Goal: Task Accomplishment & Management: Use online tool/utility

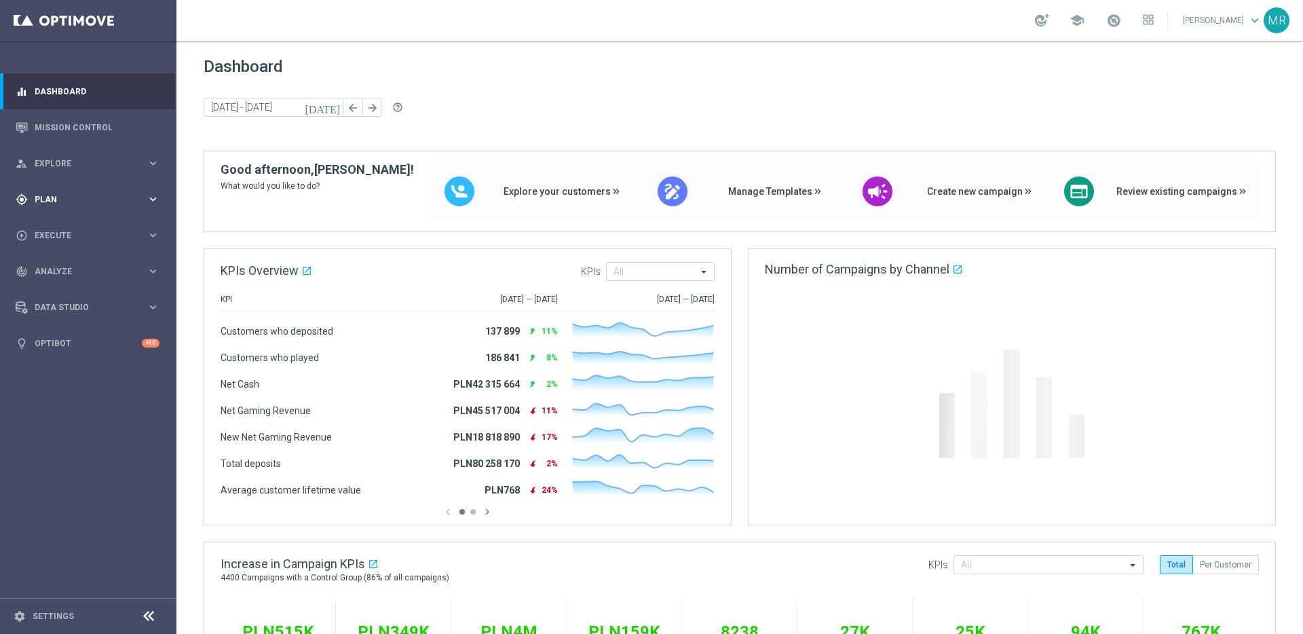
click at [60, 206] on div "gps_fixed Plan keyboard_arrow_right" at bounding box center [87, 199] width 175 height 36
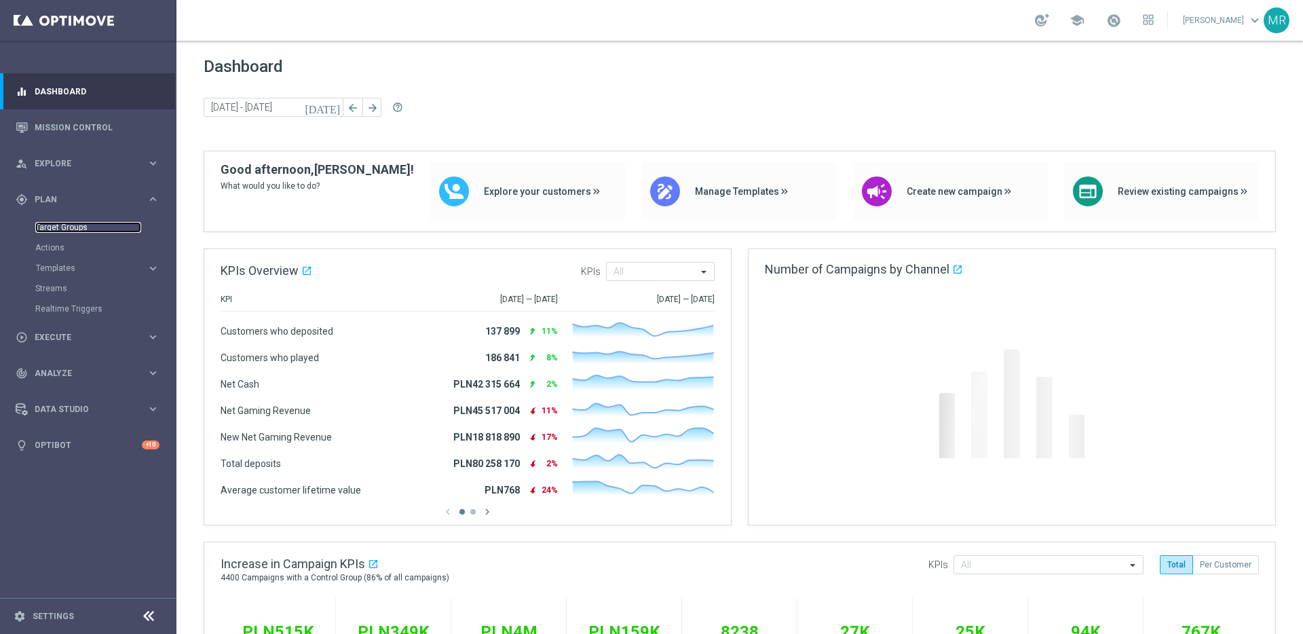
click at [67, 223] on link "Target Groups" at bounding box center [88, 227] width 106 height 11
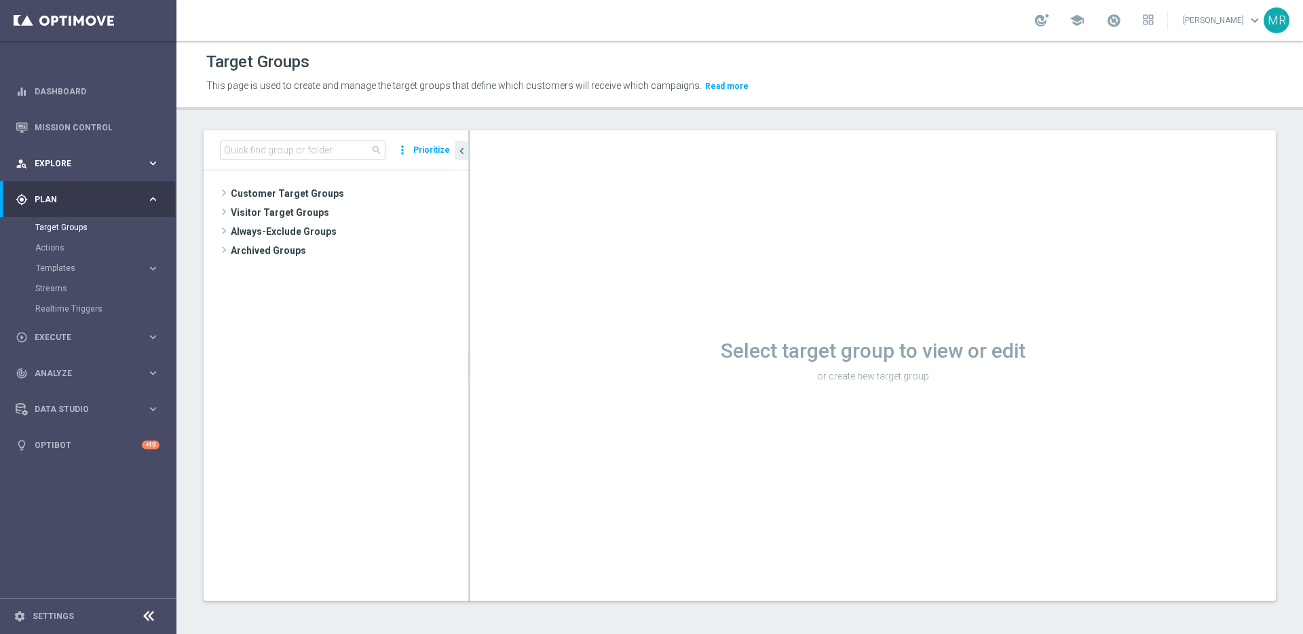
click at [62, 168] on div "person_search Explore" at bounding box center [81, 163] width 131 height 12
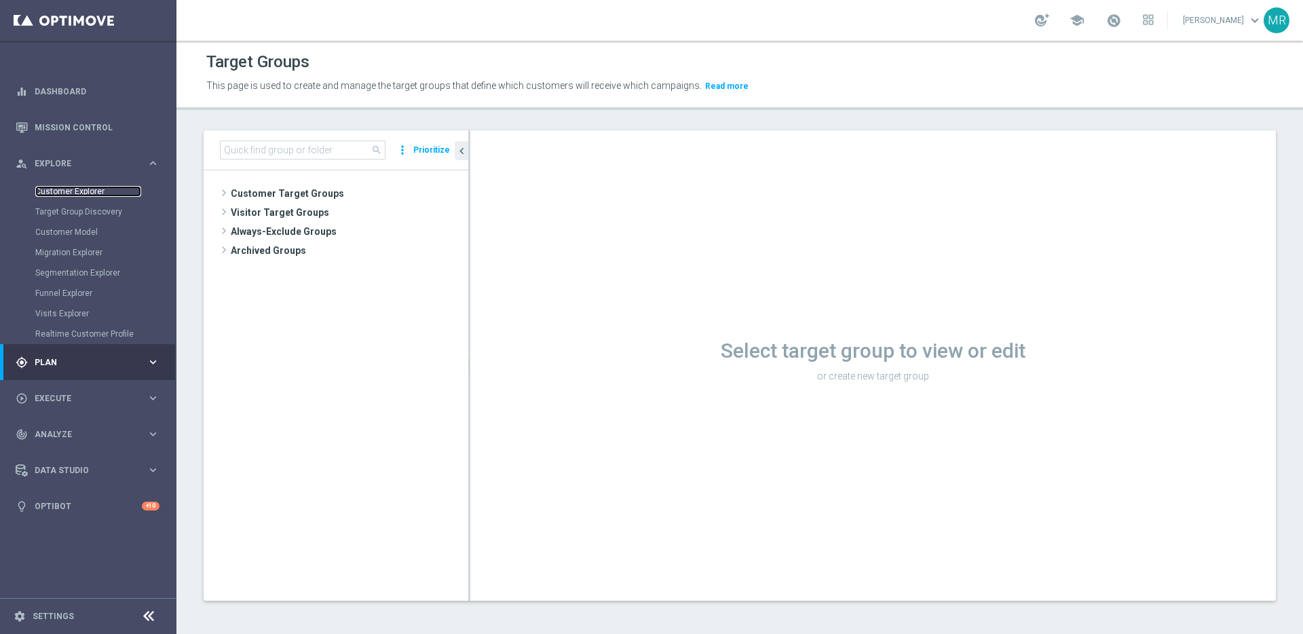
click at [62, 191] on link "Customer Explorer" at bounding box center [88, 191] width 106 height 11
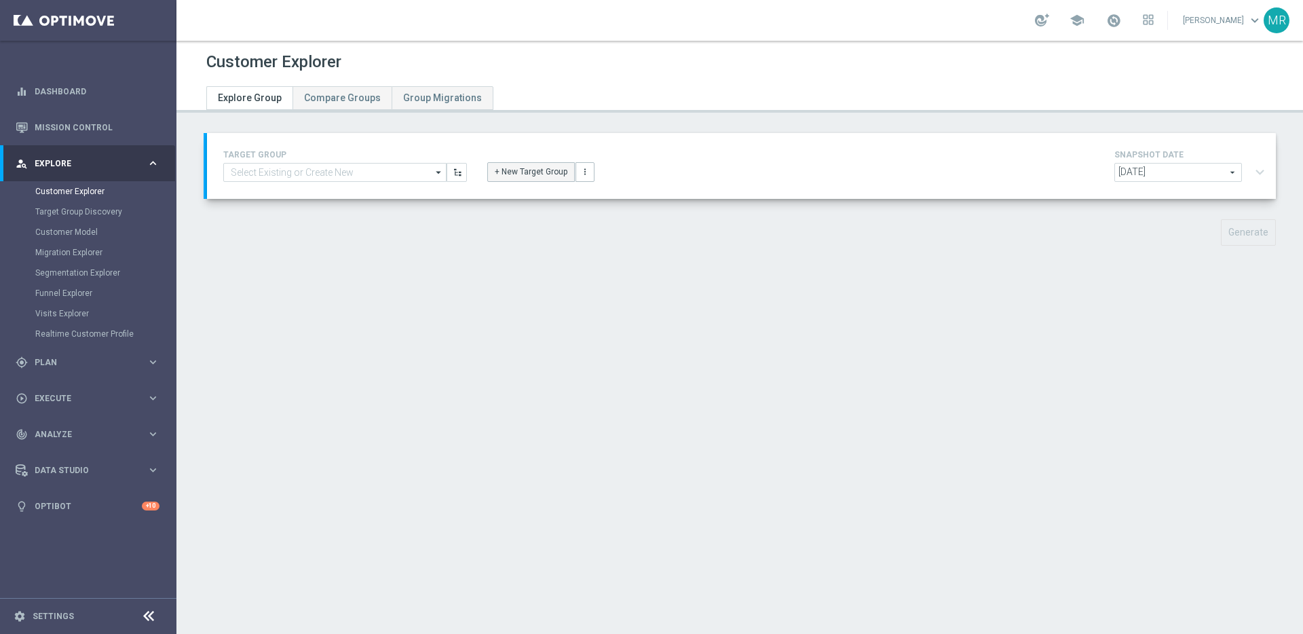
click at [494, 174] on button "+ New Target Group" at bounding box center [531, 171] width 88 height 19
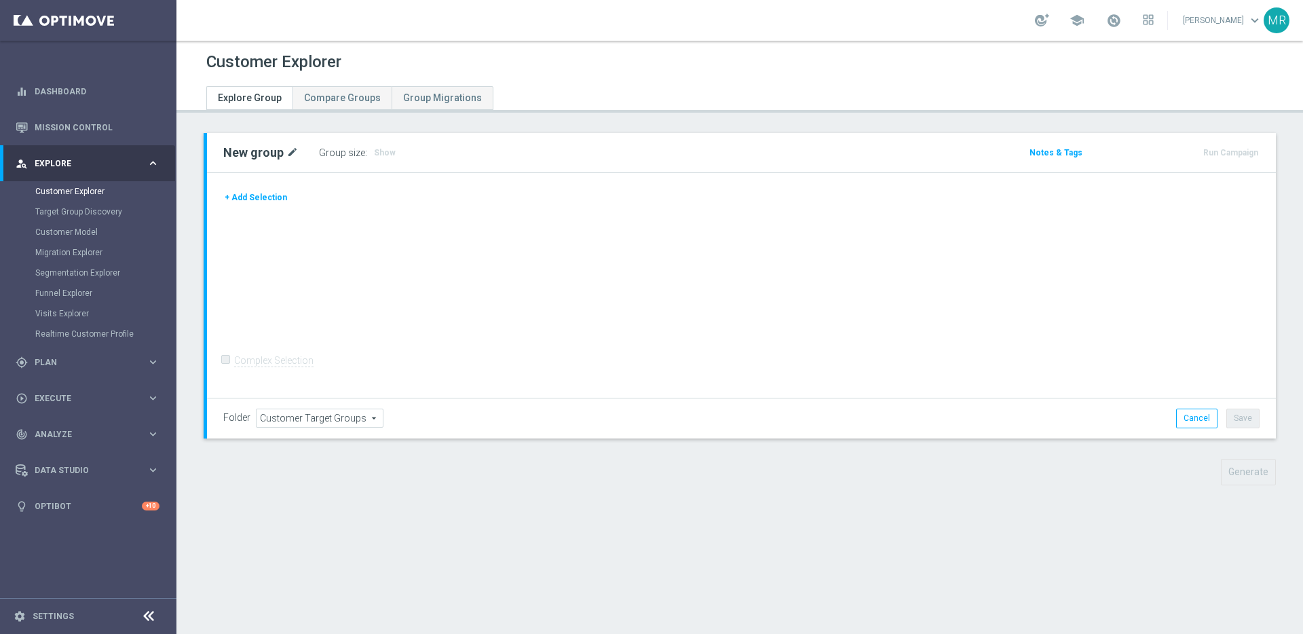
click at [293, 152] on icon "mode_edit" at bounding box center [292, 153] width 12 height 16
click at [299, 152] on input "New group" at bounding box center [314, 154] width 183 height 19
type input "Premium&Premium_Extra"
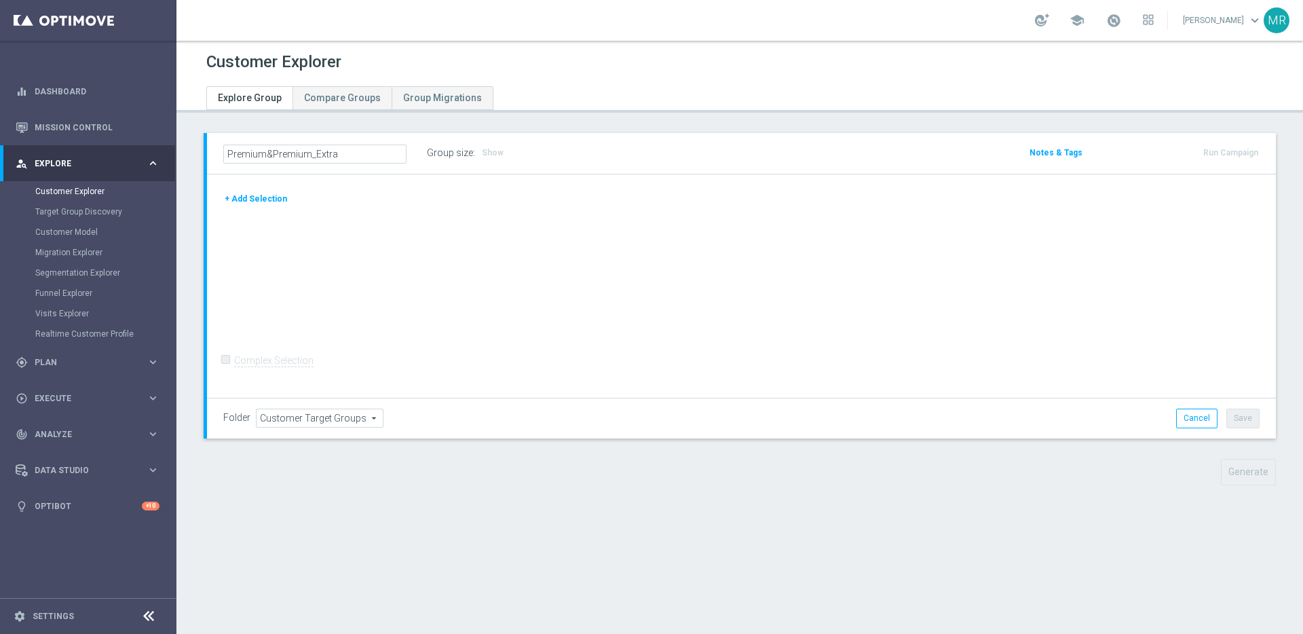
click at [470, 179] on div "+ Add Selection Complex Selection Invalid Expression" at bounding box center [741, 286] width 1069 height 224
click at [264, 197] on button "+ Add Selection" at bounding box center [255, 197] width 65 height 15
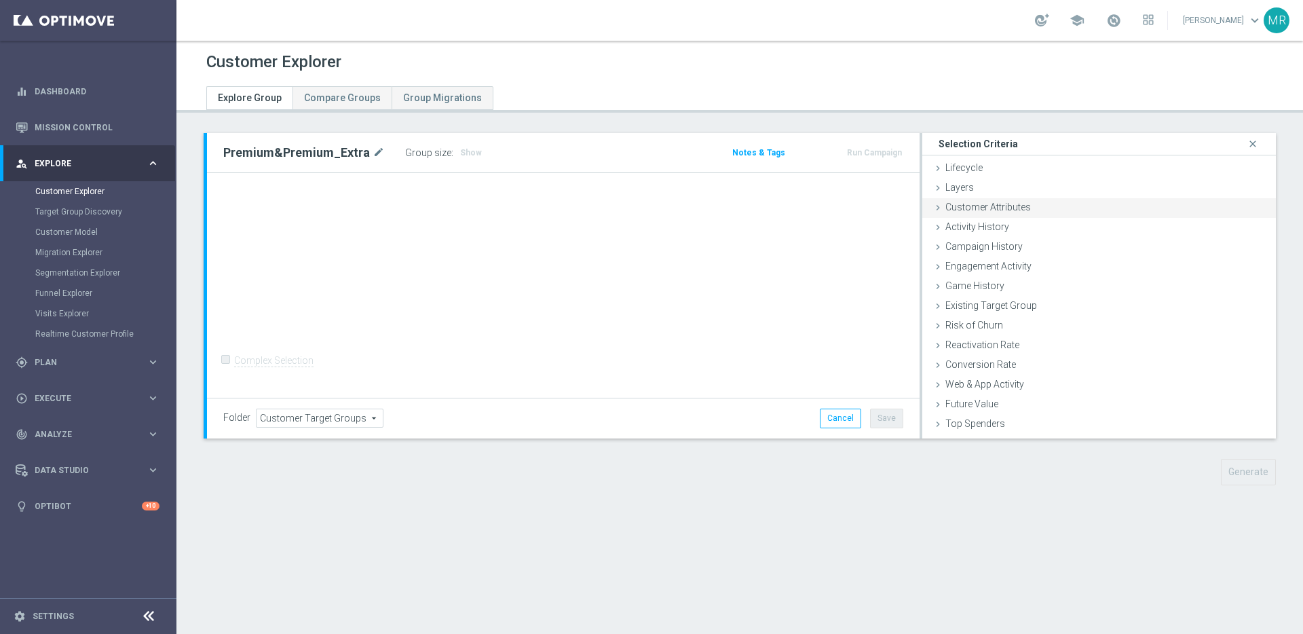
click at [1000, 204] on span "Customer Attributes" at bounding box center [988, 207] width 86 height 11
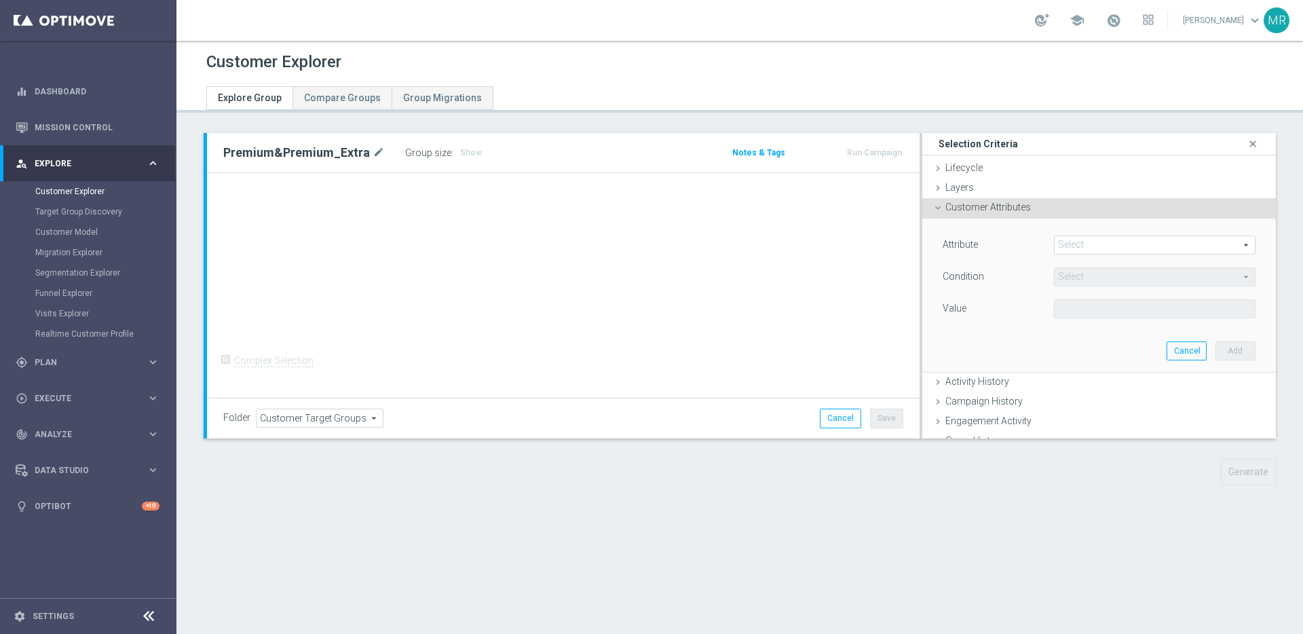
click at [1066, 241] on span at bounding box center [1155, 245] width 200 height 18
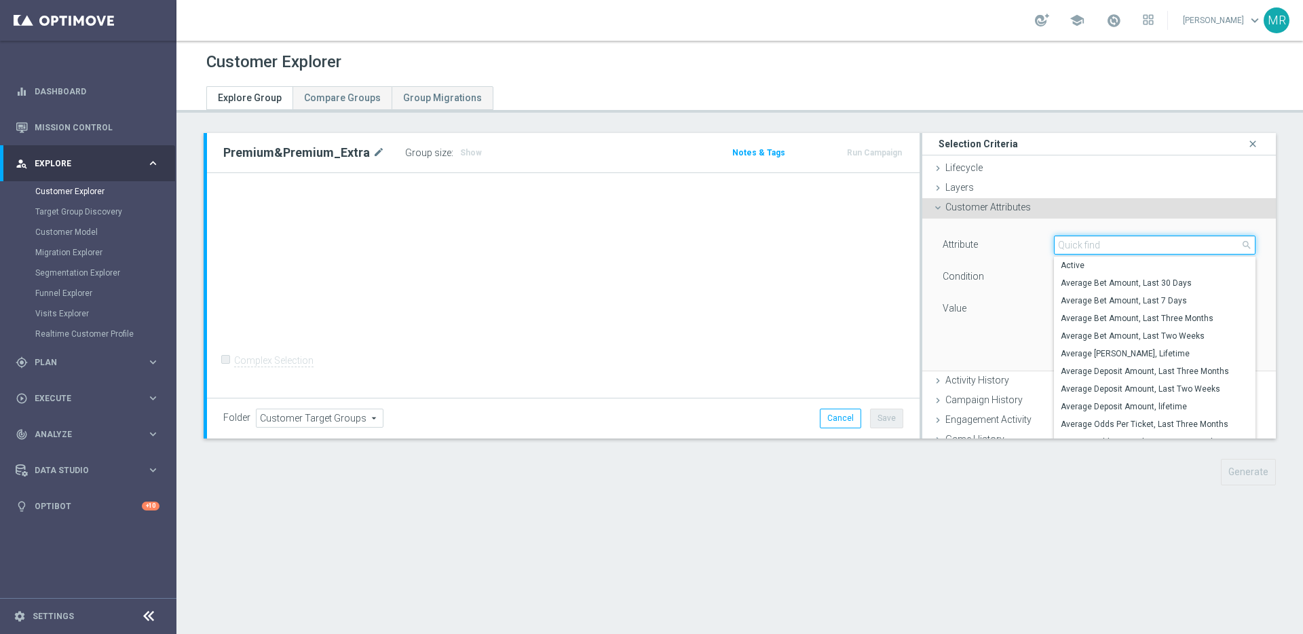
click at [1078, 246] on input "search" at bounding box center [1155, 245] width 202 height 19
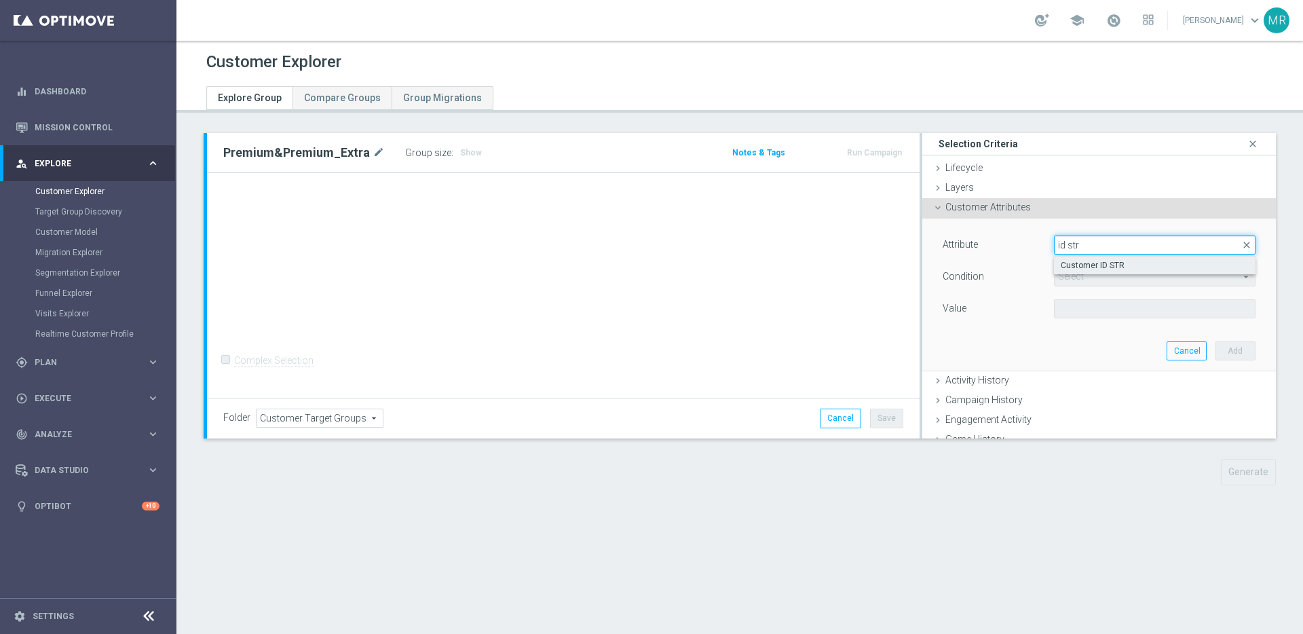
type input "id str"
click at [1094, 268] on span "Customer ID STR" at bounding box center [1155, 265] width 188 height 11
type input "Customer ID STR"
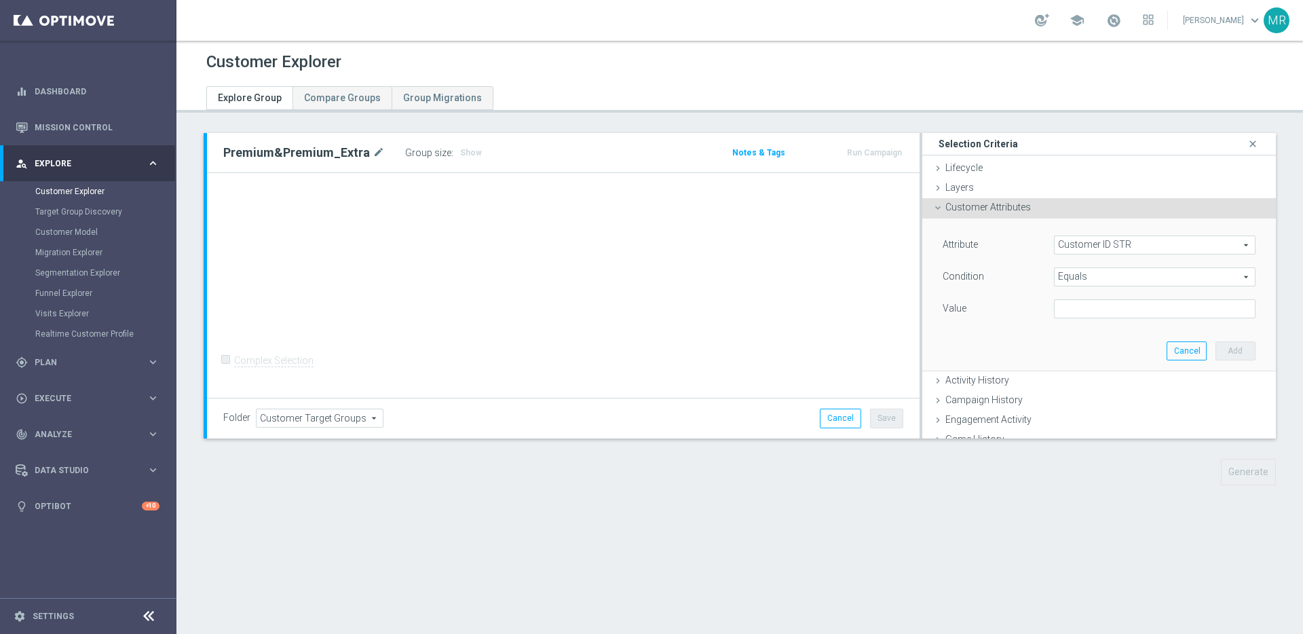
click at [1110, 275] on span "Equals" at bounding box center [1155, 277] width 200 height 18
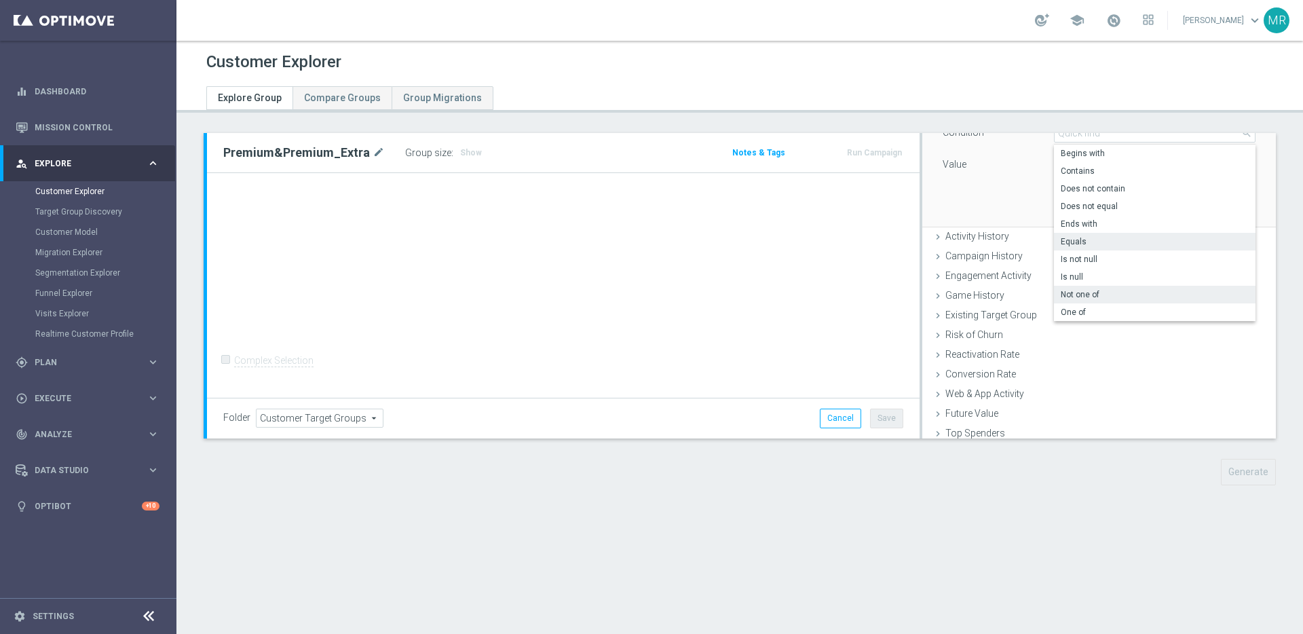
scroll to position [150, 0]
click at [1114, 306] on span "One of" at bounding box center [1155, 306] width 188 height 11
type input "One of"
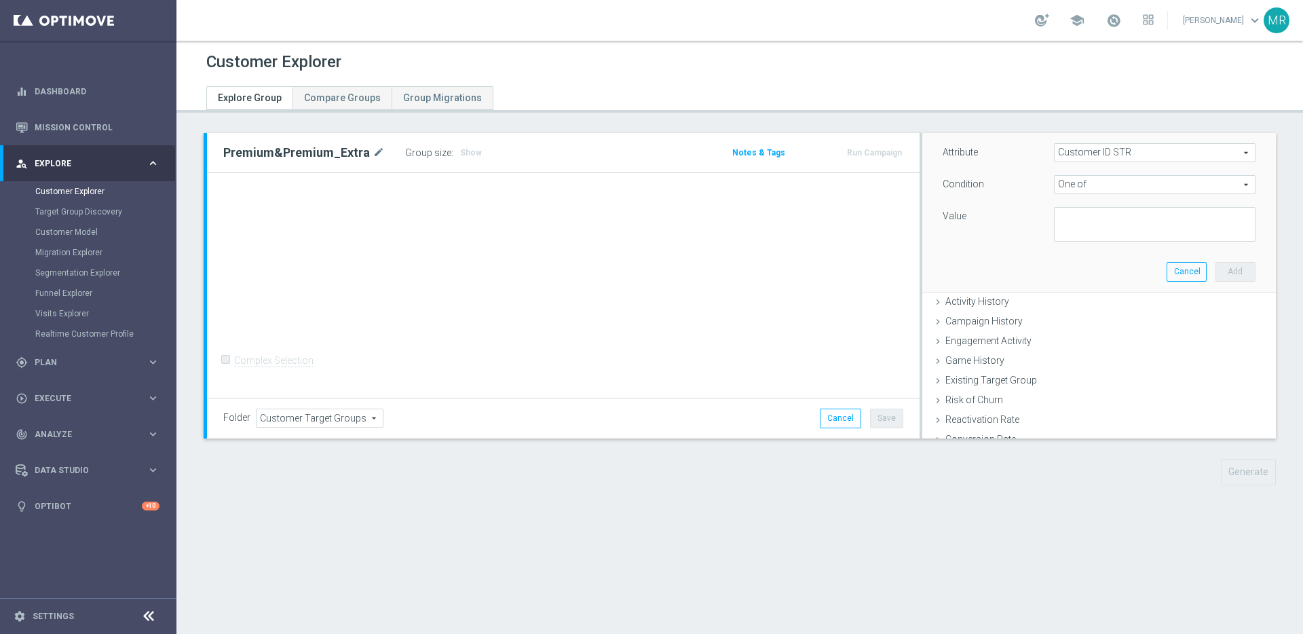
scroll to position [79, 0]
click at [1118, 258] on div "Attribute Customer ID STR Customer ID STR arrow_drop_down search Condition One …" at bounding box center [1099, 223] width 333 height 166
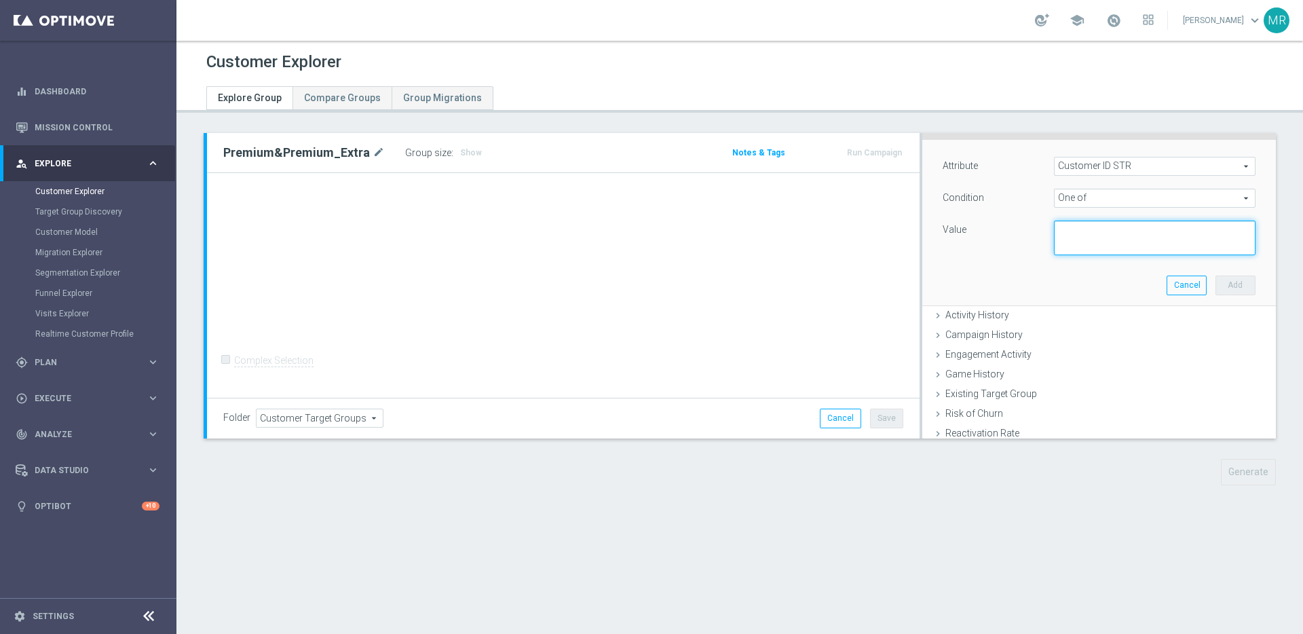
click at [1123, 242] on textarea at bounding box center [1155, 238] width 202 height 35
paste textarea "3325933, 3027579, 3348846, 3350981, 2747735, 1212230, 1442649, 1539895, 1239684…"
type textarea "3325933, 3027579, 3348846, 3350981, 2747735, 1212230, 1442649, 1539895, 1239684…"
click at [1236, 288] on button "Add" at bounding box center [1236, 285] width 40 height 19
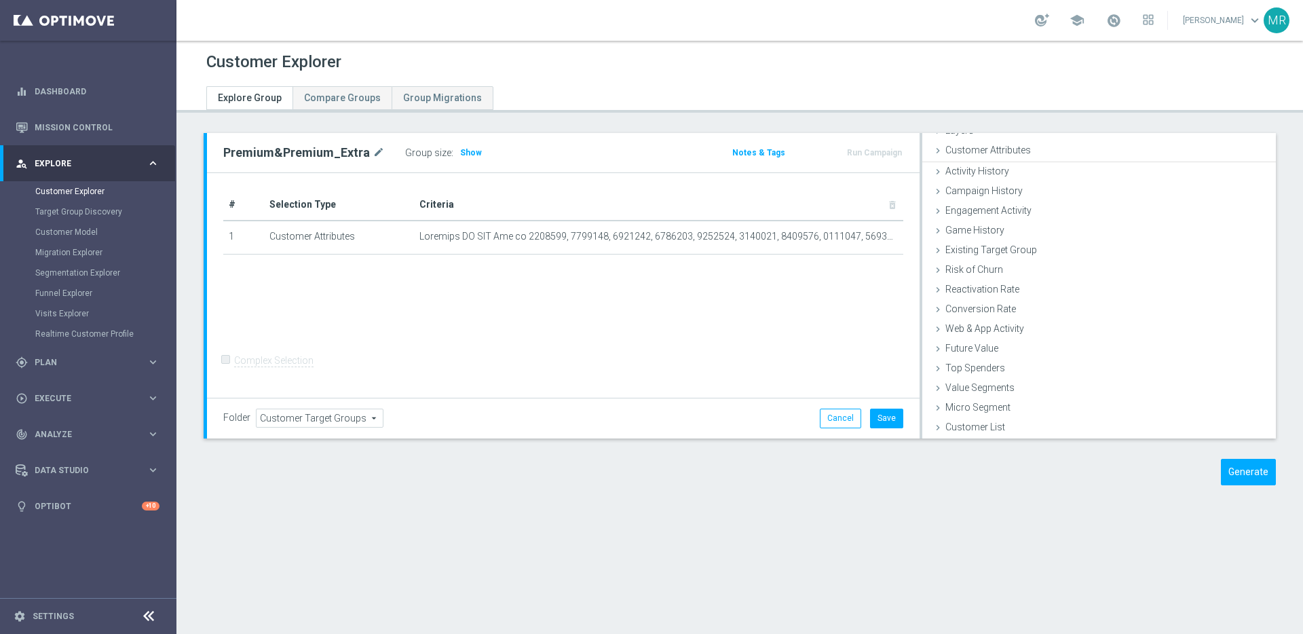
scroll to position [56, 0]
click at [890, 418] on button "Save" at bounding box center [886, 418] width 33 height 19
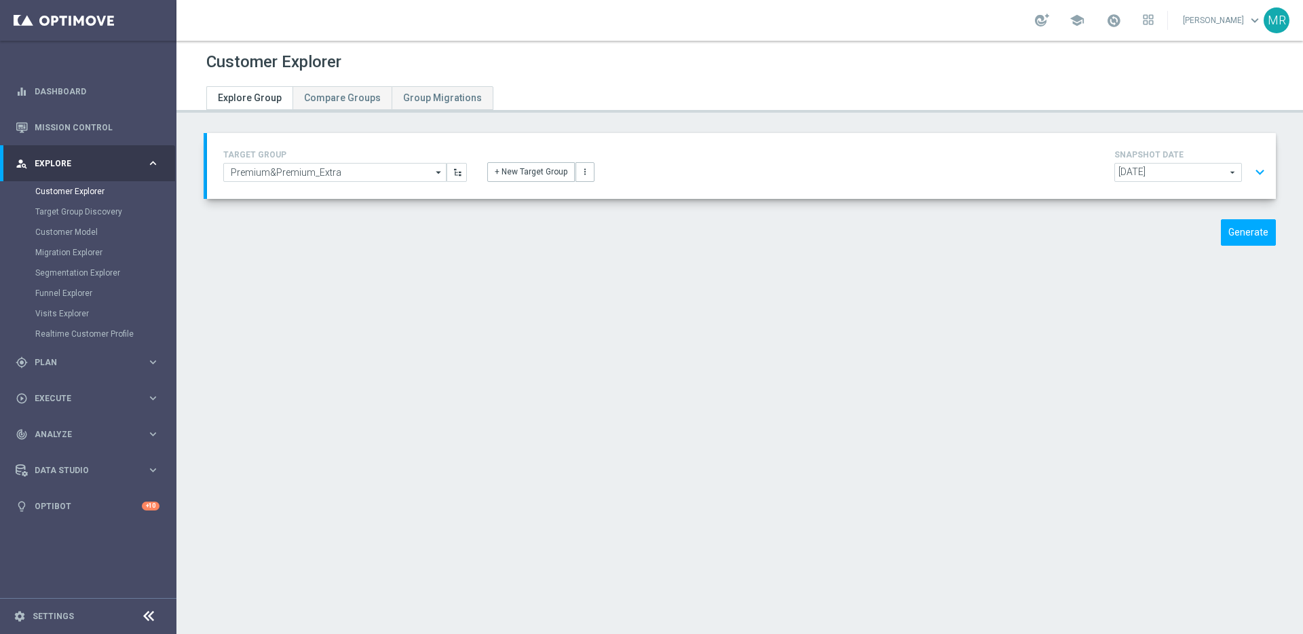
click at [1257, 171] on button "expand_more" at bounding box center [1260, 172] width 20 height 26
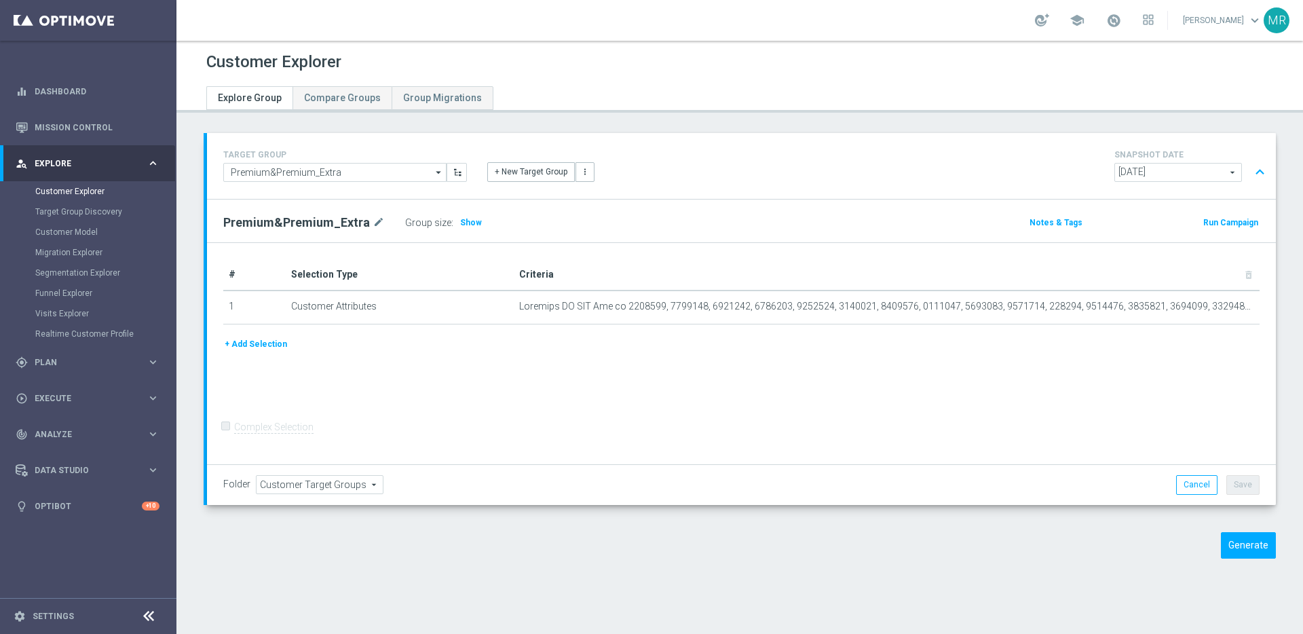
click at [337, 220] on h2 "Premium&Premium_Extra" at bounding box center [296, 222] width 147 height 16
copy div "Premium&Premium_Extra"
click at [704, 164] on div "+ New Target Group more_vert" at bounding box center [741, 164] width 529 height 35
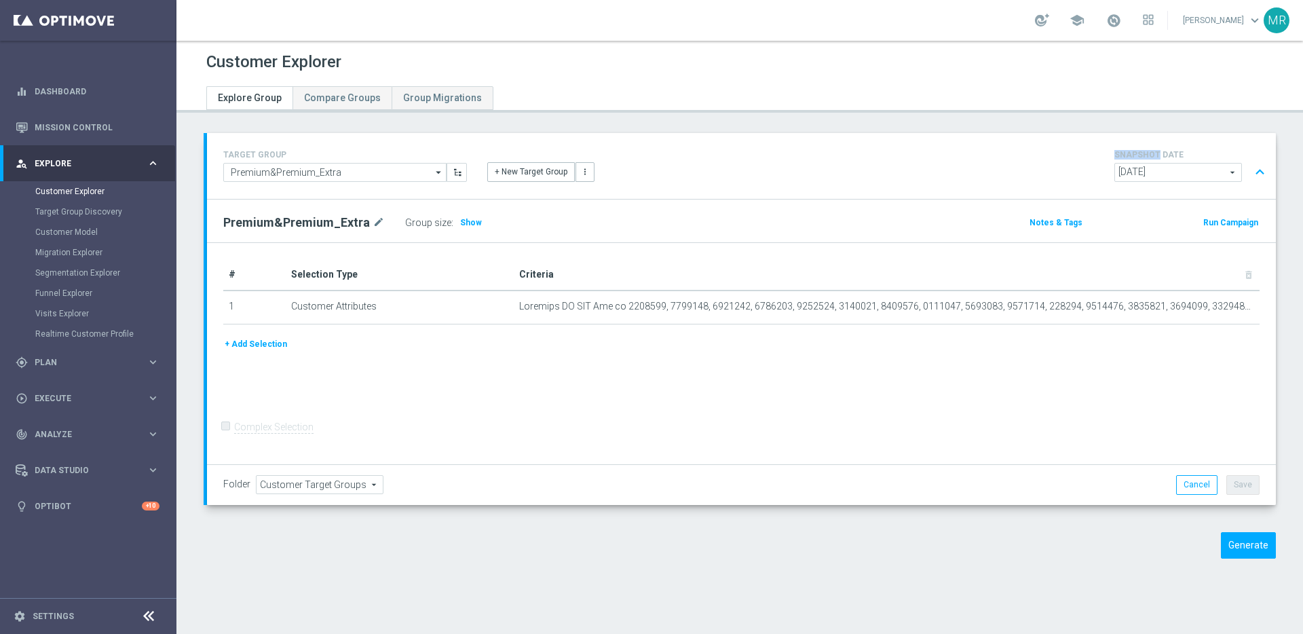
click at [704, 164] on div "+ New Target Group more_vert" at bounding box center [741, 164] width 529 height 35
click at [862, 252] on div "# Selection Type Criteria delete_forever 1 Customer Attributes mode_edit delete…" at bounding box center [741, 354] width 1069 height 222
click at [643, 197] on div "TARGET GROUP Premium&Premium_Extra Premium&Premium_Extra arrow_drop_down Show S…" at bounding box center [741, 166] width 1069 height 66
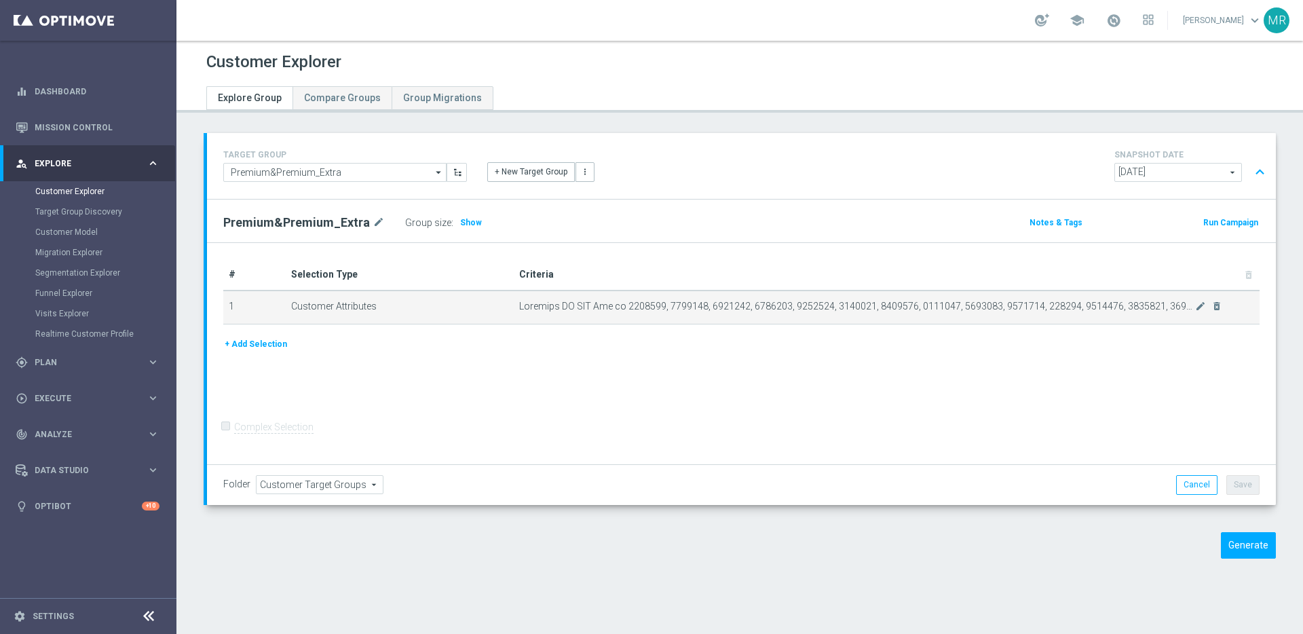
click at [707, 319] on td "mode_edit delete_forever" at bounding box center [887, 307] width 746 height 34
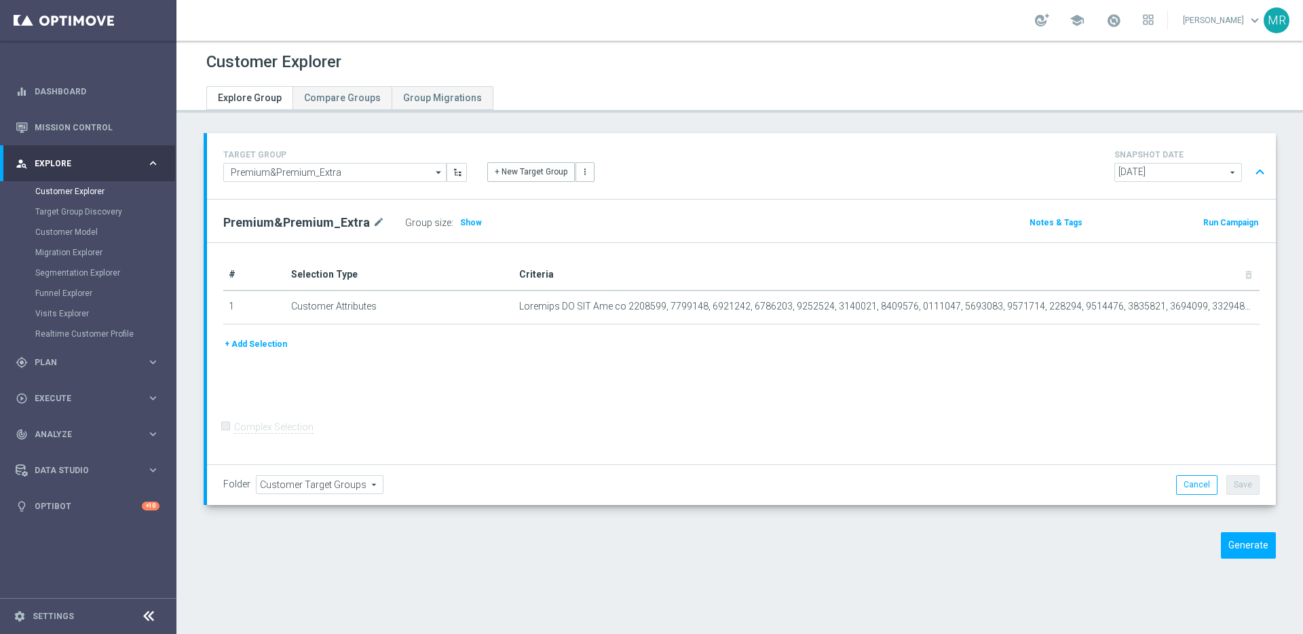
click at [512, 390] on div "# Selection Type Criteria delete_forever 1 Customer Attributes mode_edit delete…" at bounding box center [741, 354] width 1069 height 222
